Goal: Task Accomplishment & Management: Use online tool/utility

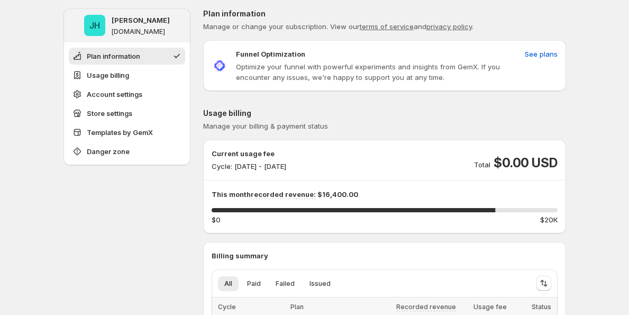
scroll to position [4, 0]
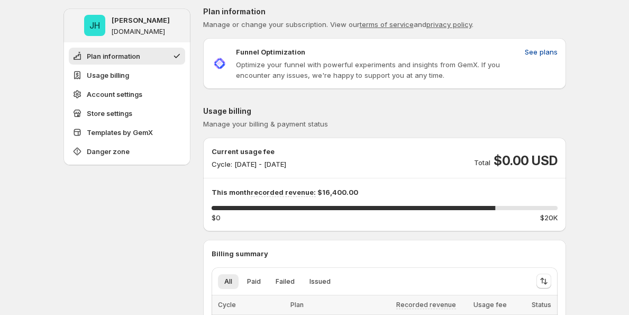
click at [554, 50] on span "See plans" at bounding box center [541, 52] width 33 height 11
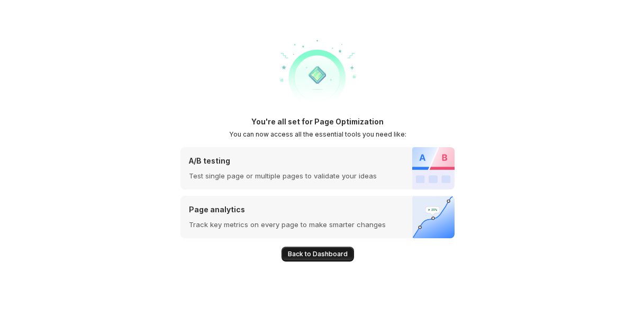
click at [333, 257] on span "Back to Dashboard" at bounding box center [318, 254] width 60 height 8
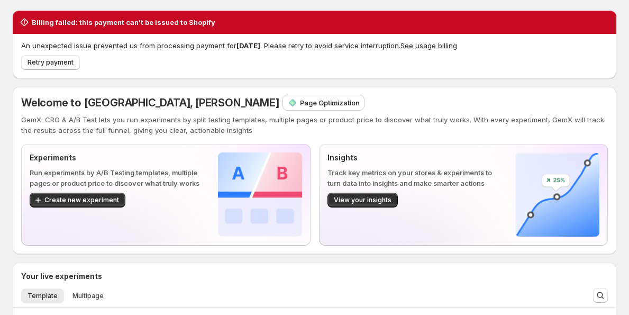
click at [300, 101] on p "Page Optimization" at bounding box center [330, 102] width 60 height 11
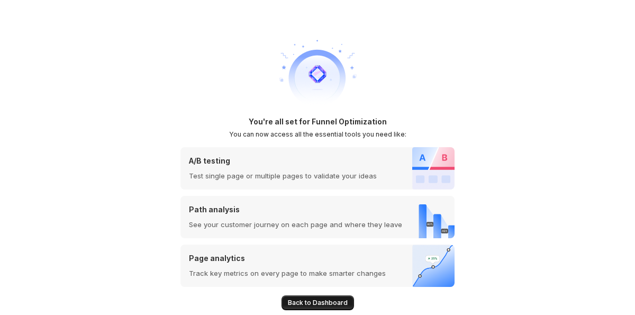
click at [344, 305] on span "Back to Dashboard" at bounding box center [318, 302] width 60 height 8
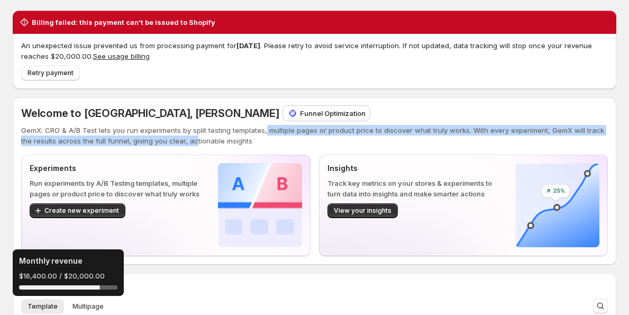
drag, startPoint x: 179, startPoint y: 143, endPoint x: 263, endPoint y: 132, distance: 85.4
click at [263, 132] on p "GemX: CRO & A/B Test lets you run experiments by split testing templates, multi…" at bounding box center [314, 135] width 587 height 21
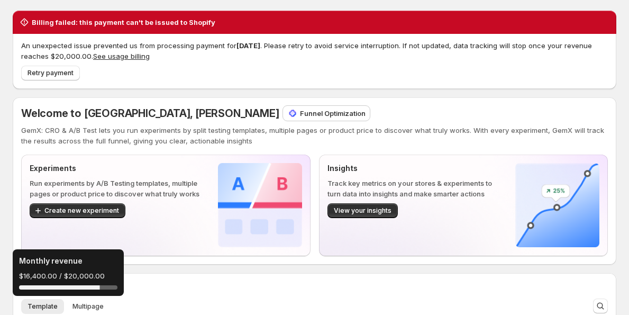
click at [257, 140] on p "GemX: CRO & A/B Test lets you run experiments by split testing templates, multi…" at bounding box center [314, 135] width 587 height 21
click at [300, 115] on p "Funnel Optimization" at bounding box center [333, 113] width 66 height 11
